Goal: Information Seeking & Learning: Find specific fact

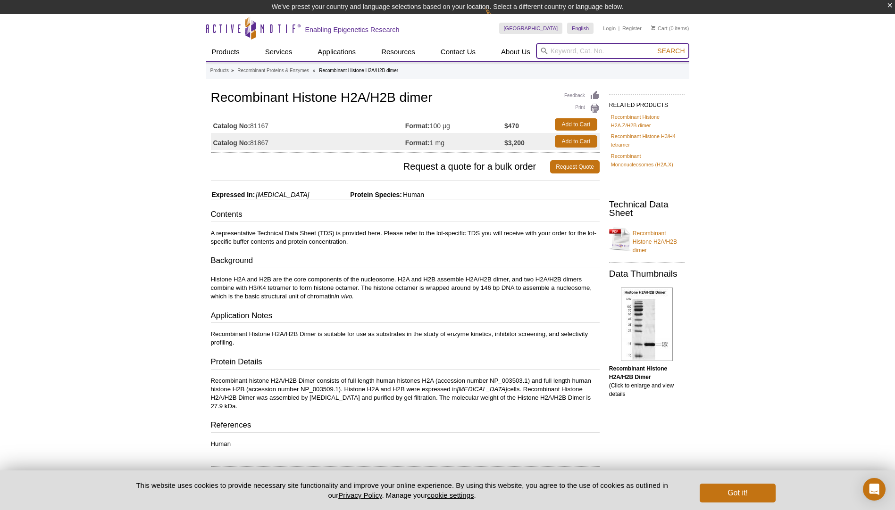
click at [563, 48] on input "search" at bounding box center [612, 51] width 153 height 16
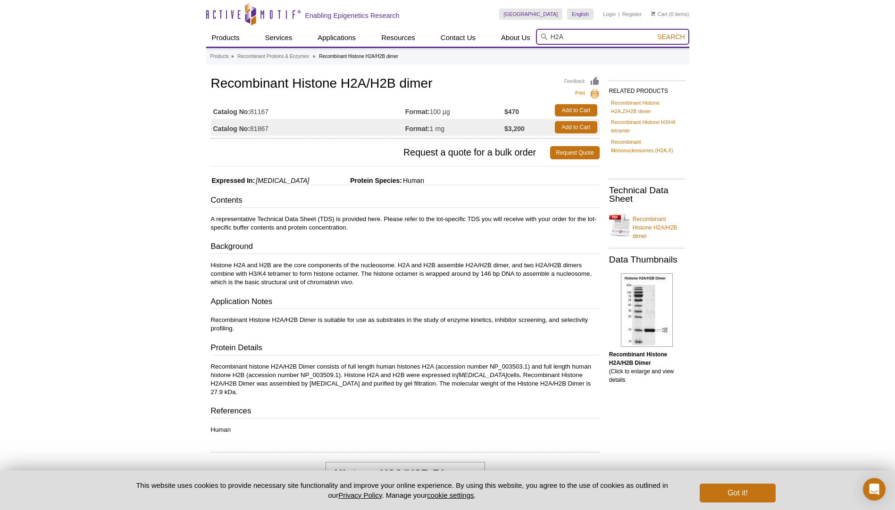
type input "H2A"
click at [654, 33] on button "Search" at bounding box center [670, 37] width 33 height 8
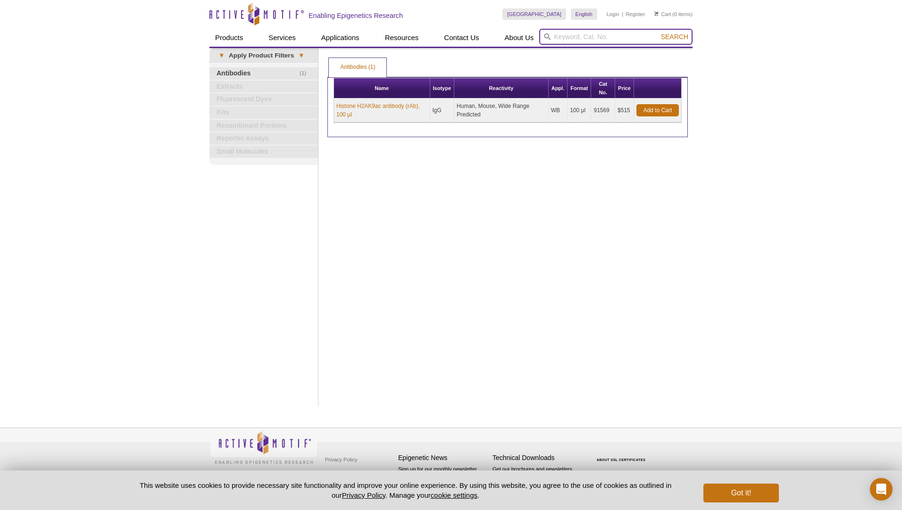
click at [561, 39] on input "search" at bounding box center [615, 37] width 153 height 16
click at [564, 39] on input "H@A" at bounding box center [615, 37] width 153 height 16
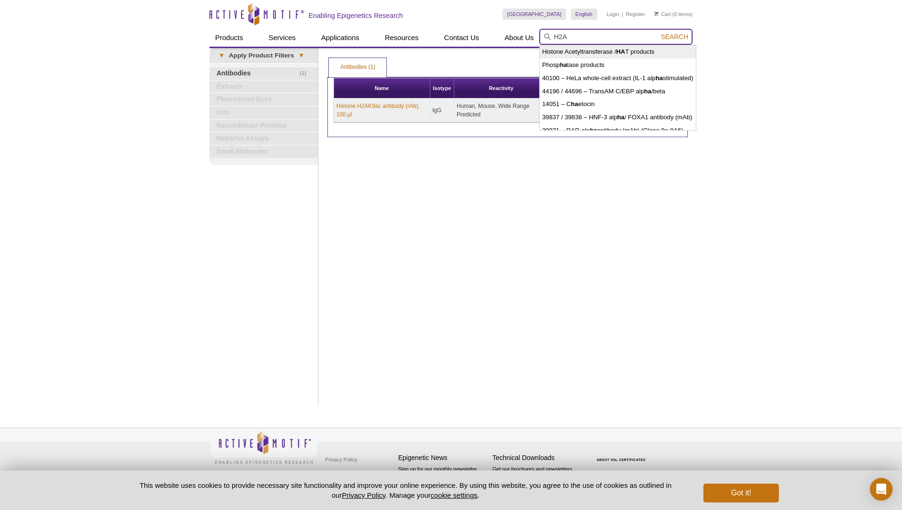
click at [578, 40] on input "H2A" at bounding box center [615, 37] width 153 height 16
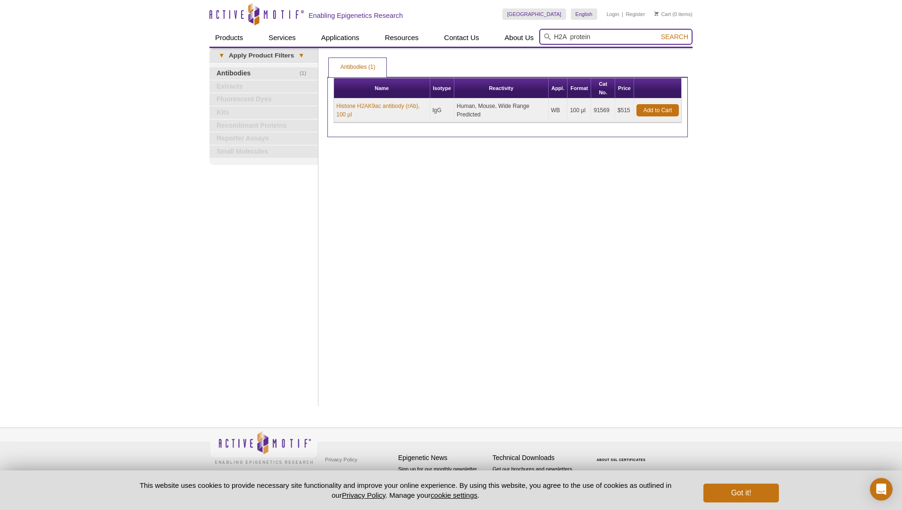
type input "H2A protein"
click at [658, 33] on button "Search" at bounding box center [674, 37] width 33 height 8
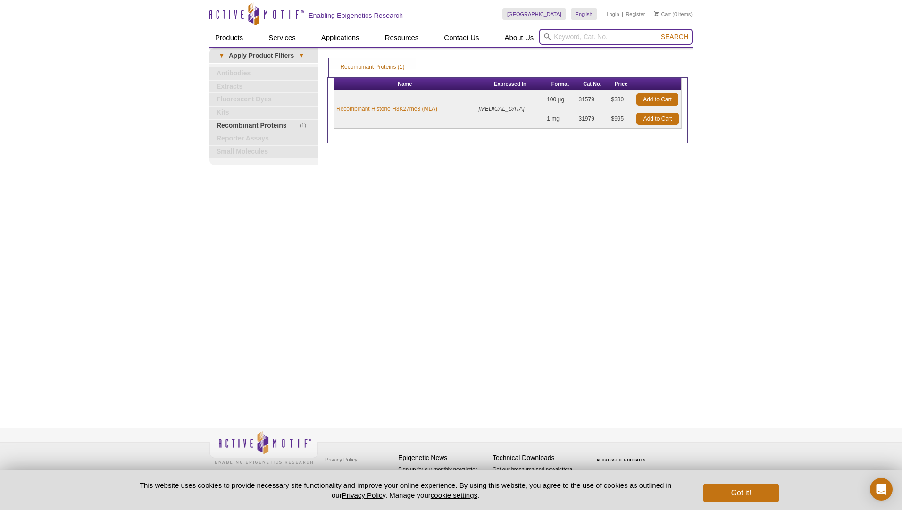
click at [611, 42] on input "search" at bounding box center [615, 37] width 153 height 16
click at [603, 38] on input "search" at bounding box center [615, 37] width 153 height 16
click at [658, 33] on button "Search" at bounding box center [674, 37] width 33 height 8
click at [601, 55] on li "31492 / 31892 – Recombinant Histone H2B (Human)" at bounding box center [614, 51] width 149 height 13
type input "31492 / 31892 – Recombinant Histone H2B (Human)"
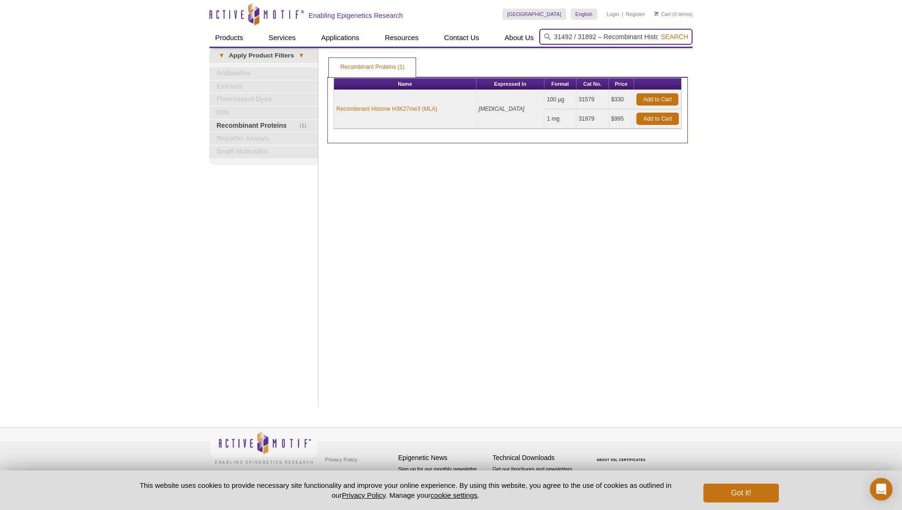
scroll to position [0, 50]
